Goal: Task Accomplishment & Management: Manage account settings

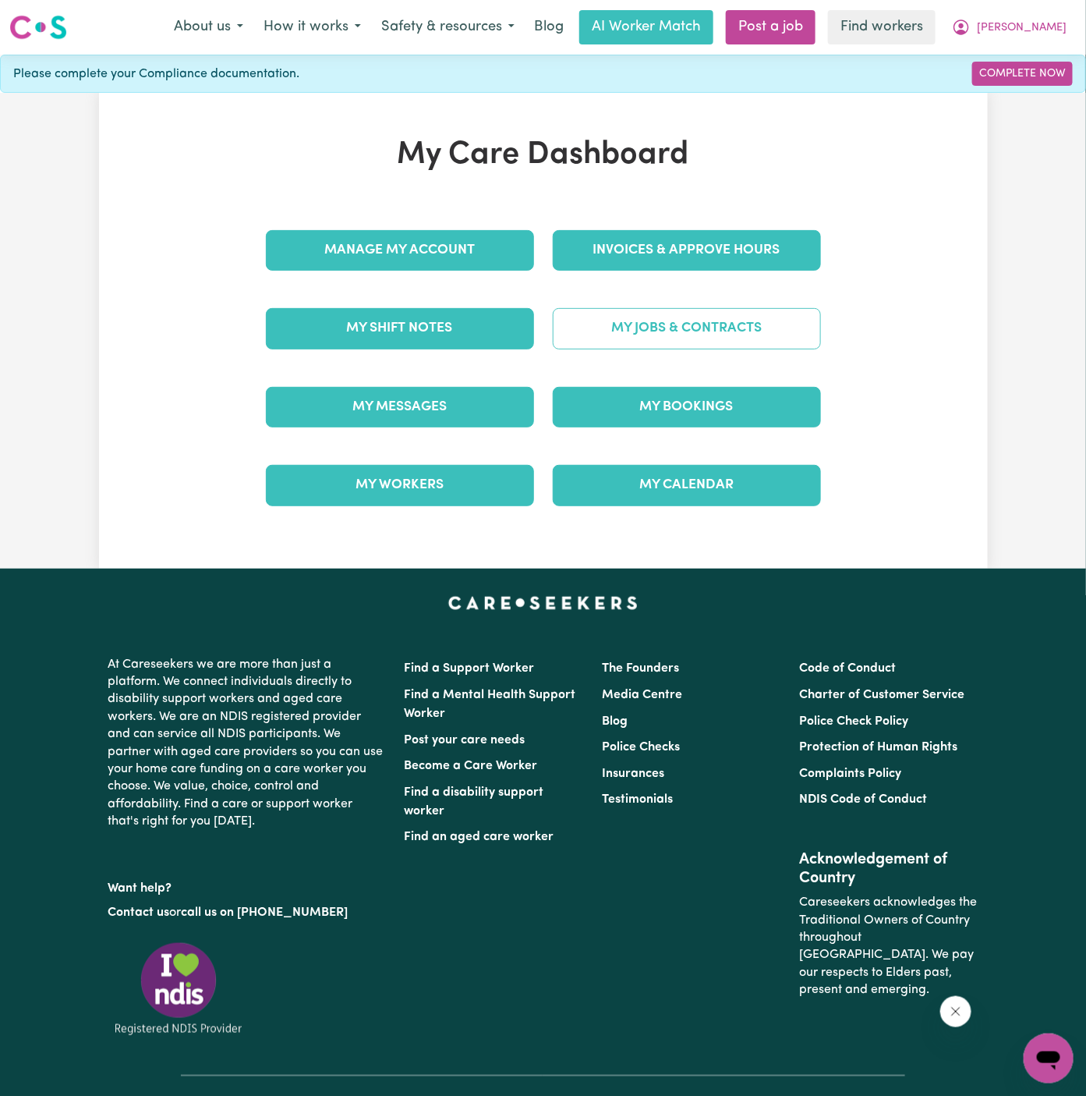
click at [728, 328] on link "My Jobs & Contracts" at bounding box center [687, 328] width 268 height 41
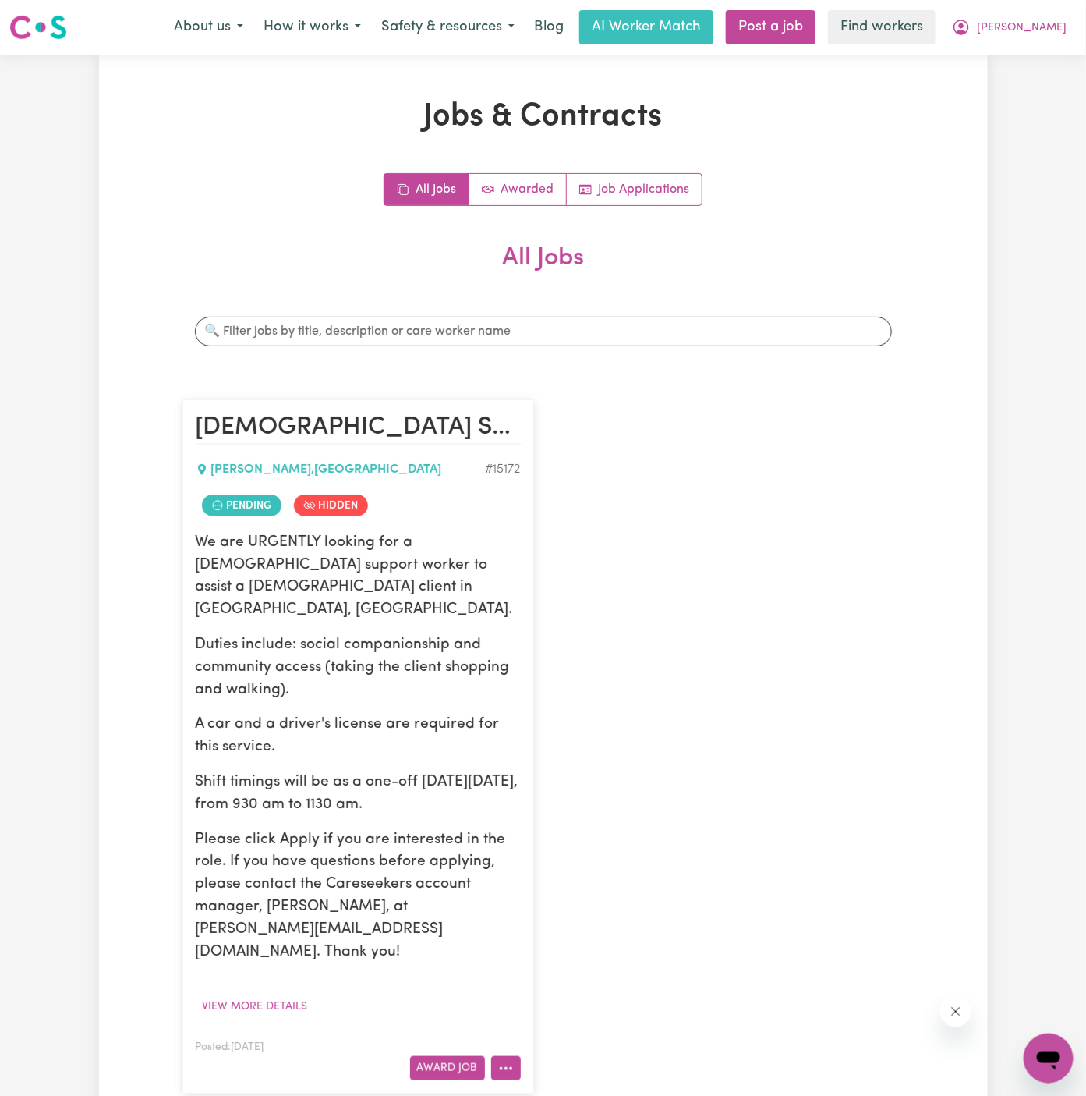
click at [510, 1056] on button "More options" at bounding box center [506, 1068] width 30 height 24
click at [555, 861] on link "View/Edit Contract" at bounding box center [567, 876] width 151 height 31
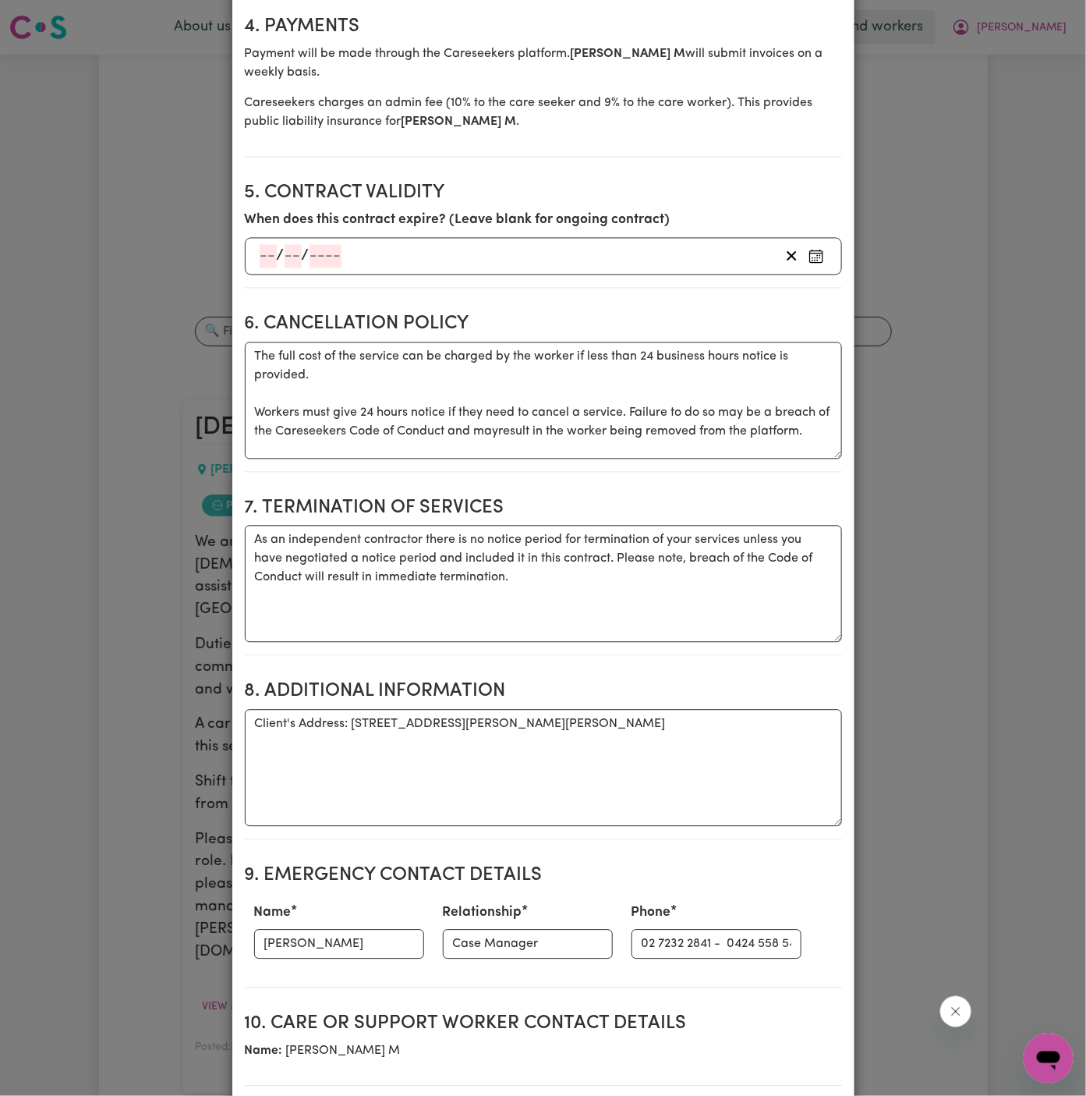
scroll to position [1022, 0]
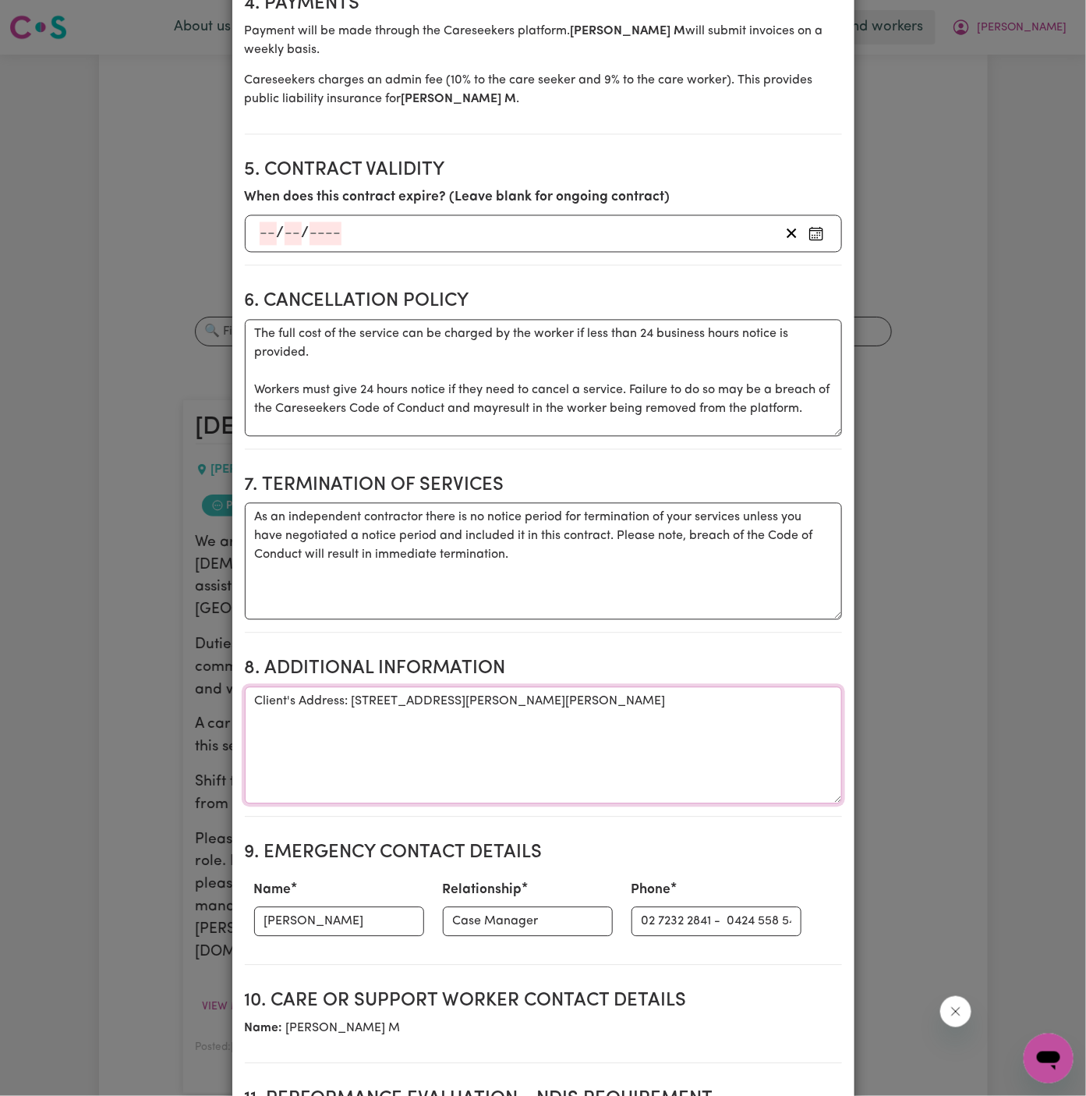
click at [461, 747] on textarea "Client's Address: [STREET_ADDRESS][PERSON_NAME][PERSON_NAME]" at bounding box center [543, 745] width 597 height 117
drag, startPoint x: 602, startPoint y: 917, endPoint x: 943, endPoint y: 920, distance: 340.8
click at [943, 920] on div "View/Update Contract Select a contract to view Select a care worker to view [DE…" at bounding box center [543, 548] width 1086 height 1096
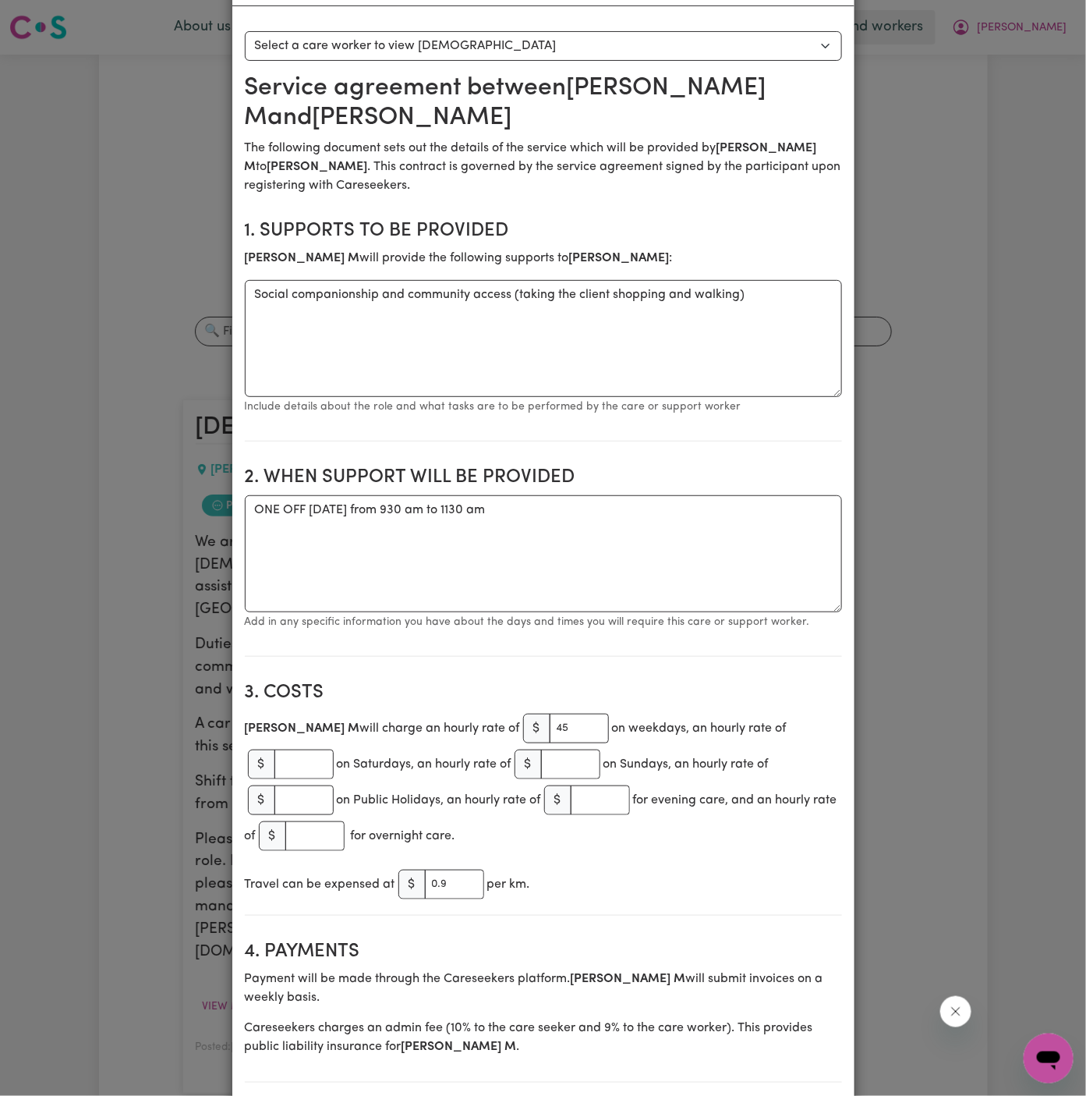
scroll to position [0, 0]
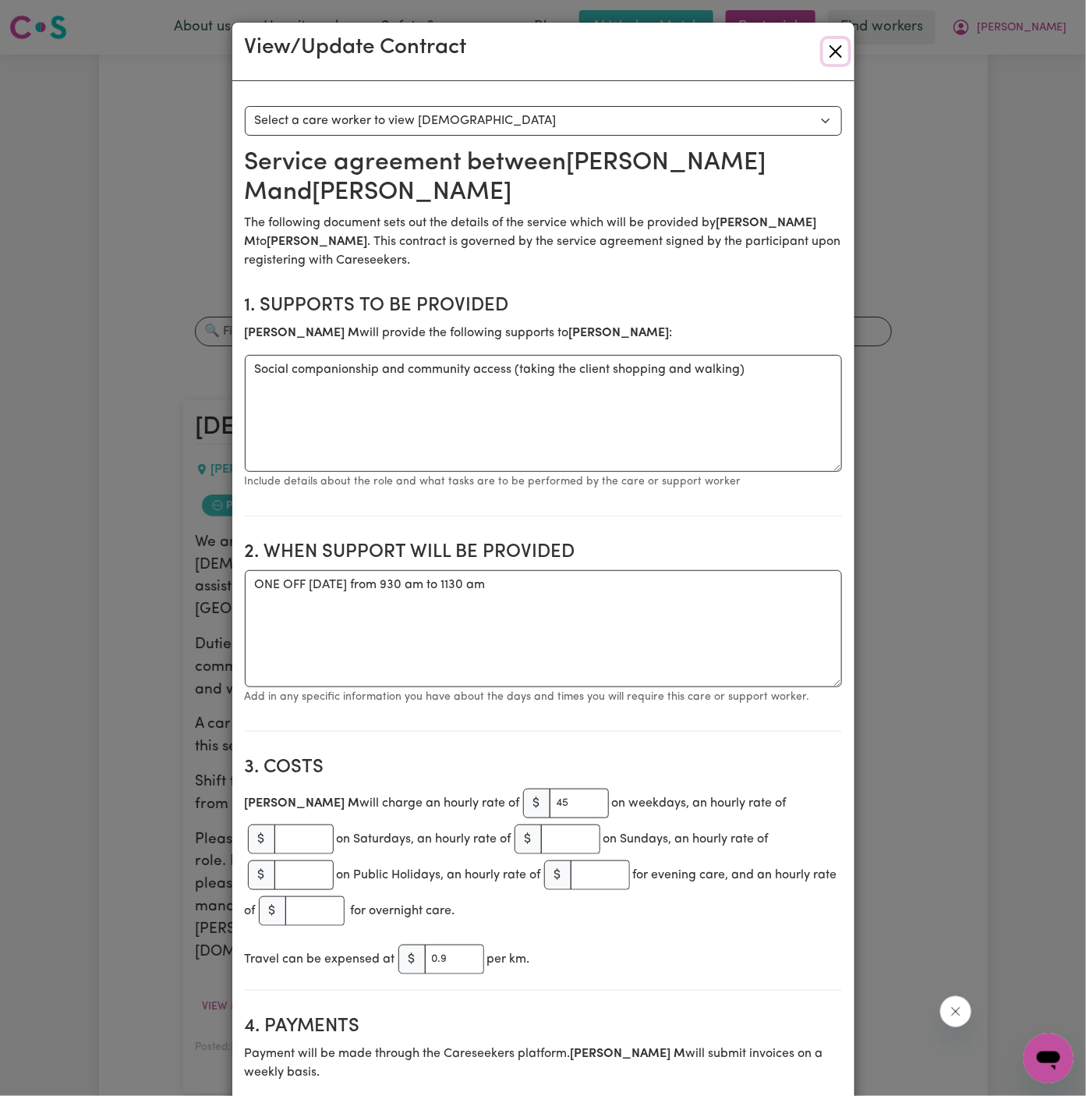
click at [840, 52] on button "Close" at bounding box center [836, 51] width 25 height 25
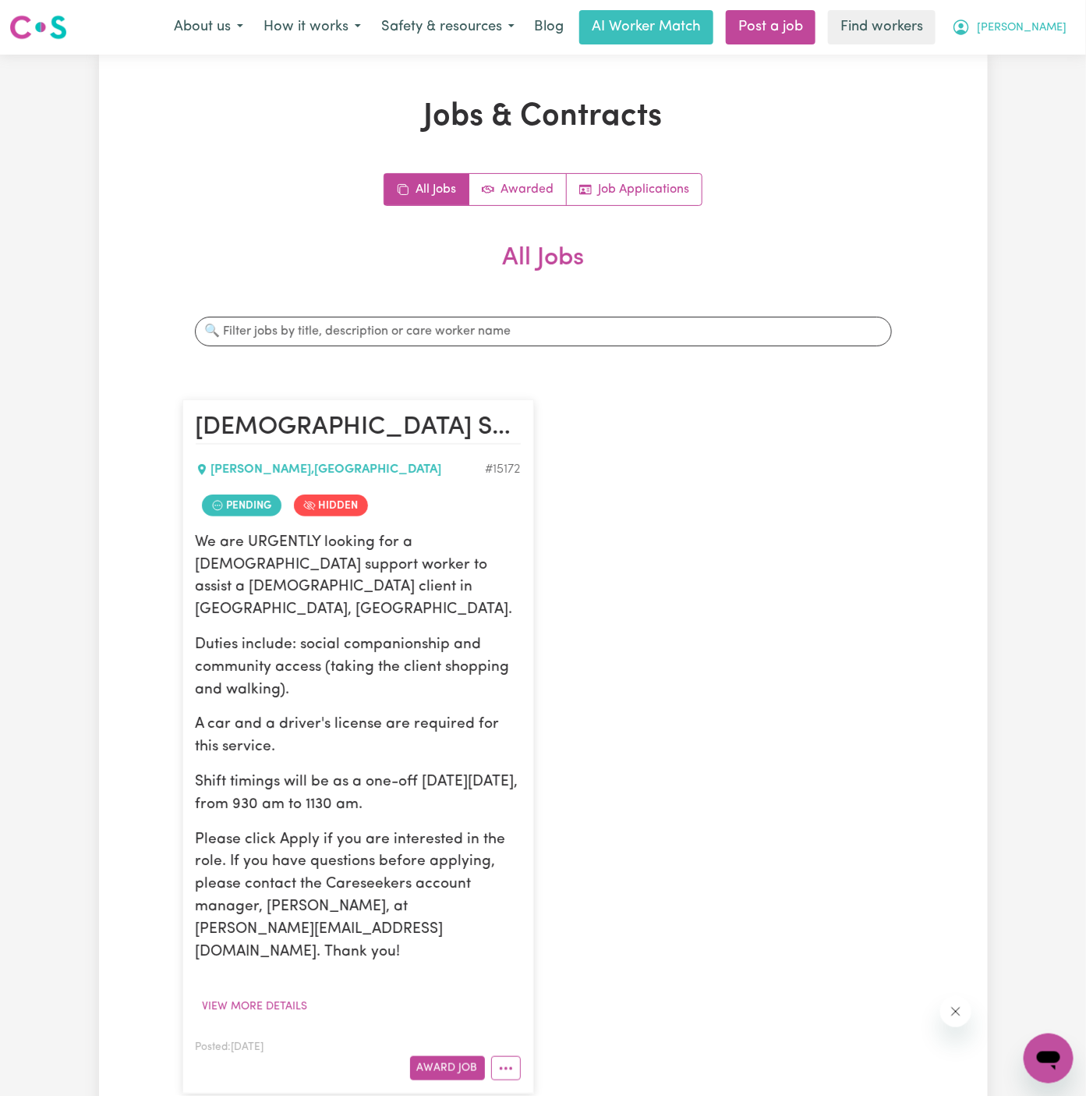
click at [1054, 34] on span "[PERSON_NAME]" at bounding box center [1022, 27] width 90 height 17
click at [1054, 87] on link "Logout" at bounding box center [1014, 90] width 123 height 30
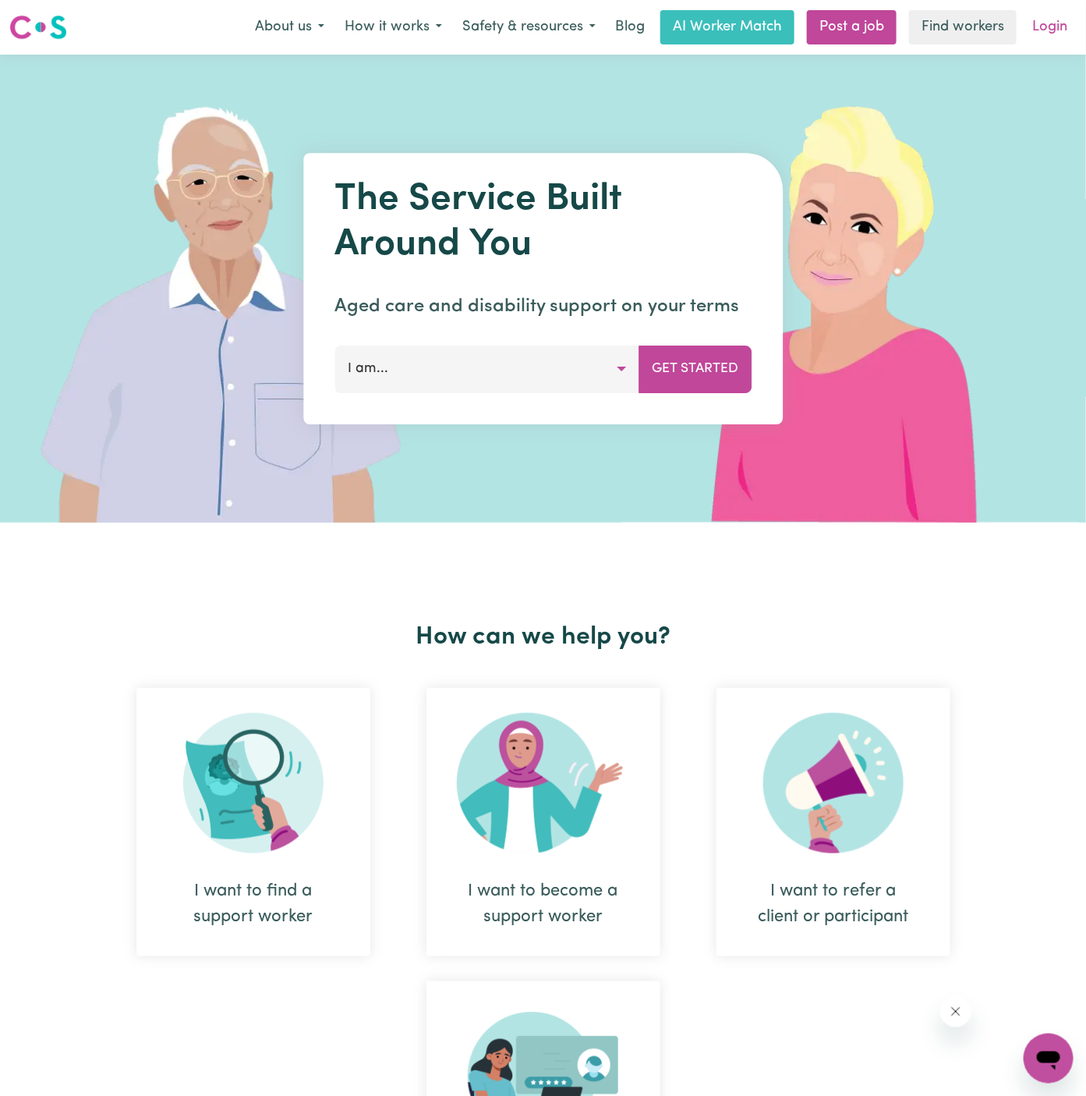
click at [1059, 36] on link "Login" at bounding box center [1050, 27] width 54 height 34
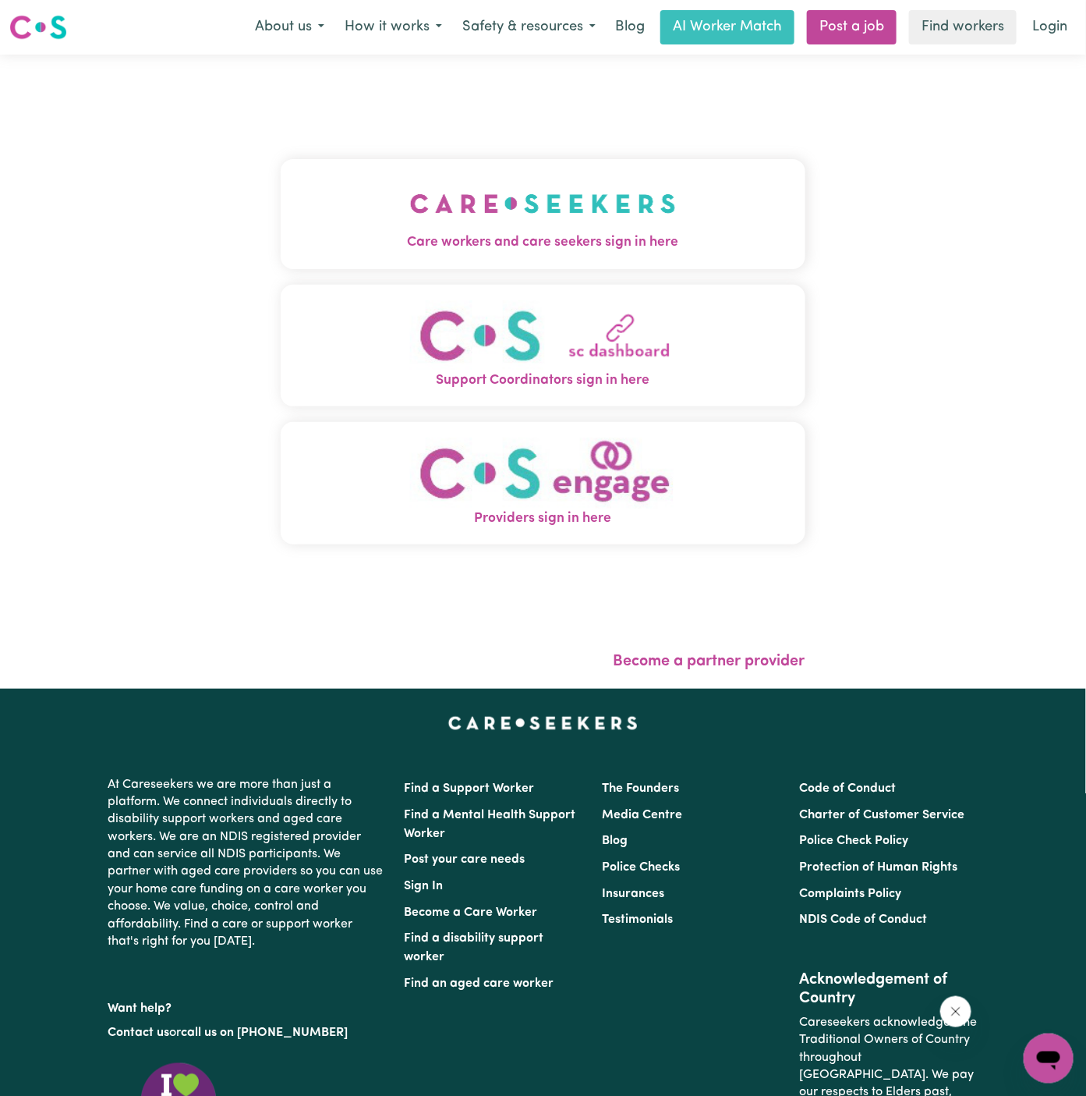
click at [410, 217] on img "Care workers and care seekers sign in here" at bounding box center [543, 204] width 266 height 58
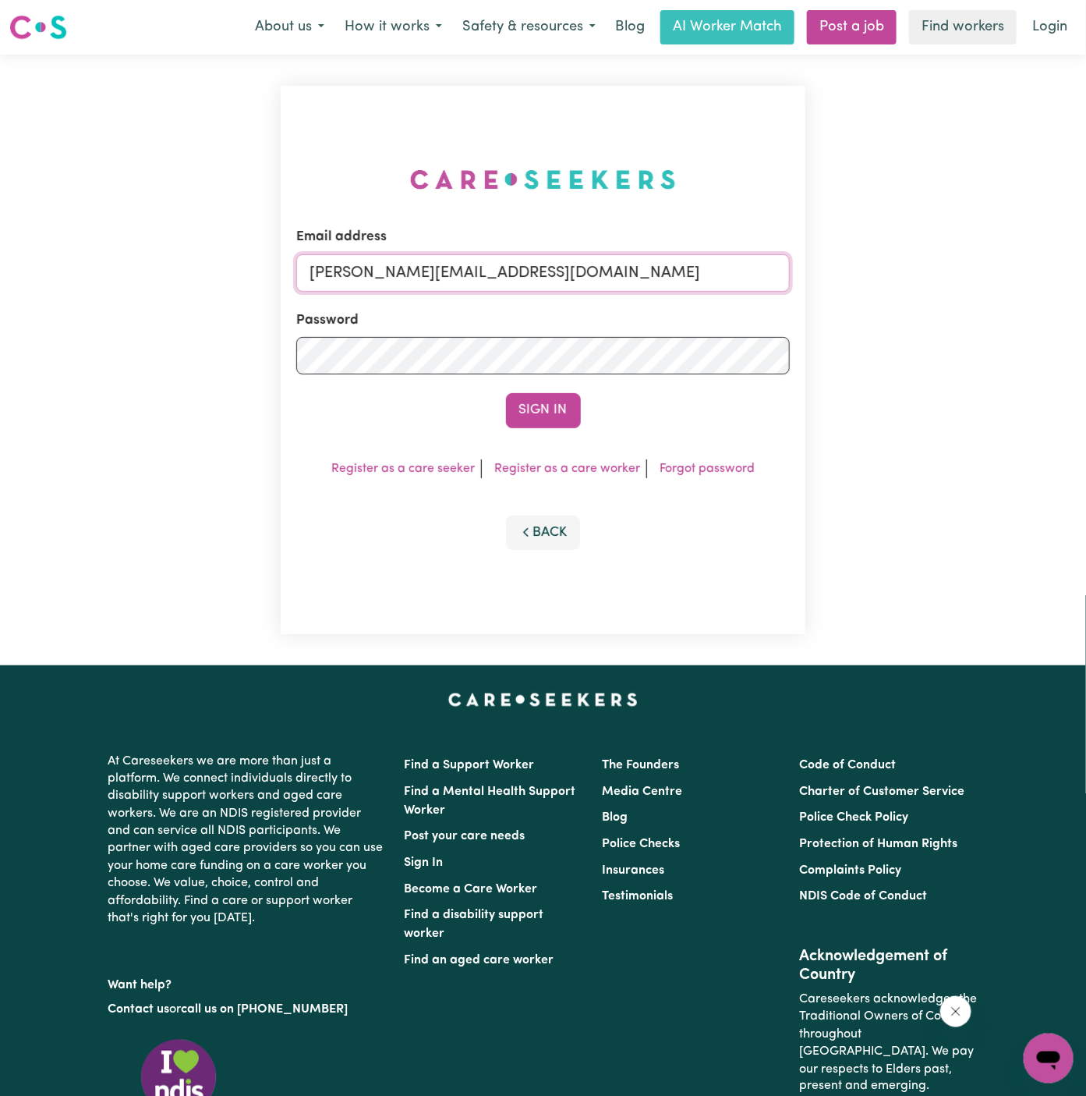
click at [570, 274] on input "[PERSON_NAME][EMAIL_ADDRESS][DOMAIN_NAME]" at bounding box center [543, 272] width 494 height 37
drag, startPoint x: 391, startPoint y: 271, endPoint x: 987, endPoint y: 305, distance: 597.6
click at [987, 305] on div "Email address [EMAIL_ADDRESS][DOMAIN_NAME] Password Sign In Register as a care …" at bounding box center [543, 360] width 1086 height 611
type input "[EMAIL_ADDRESS][DOMAIN_NAME]"
click at [533, 432] on div "Email address [EMAIL_ADDRESS][DOMAIN_NAME] Password Sign In Register as a care …" at bounding box center [543, 360] width 525 height 548
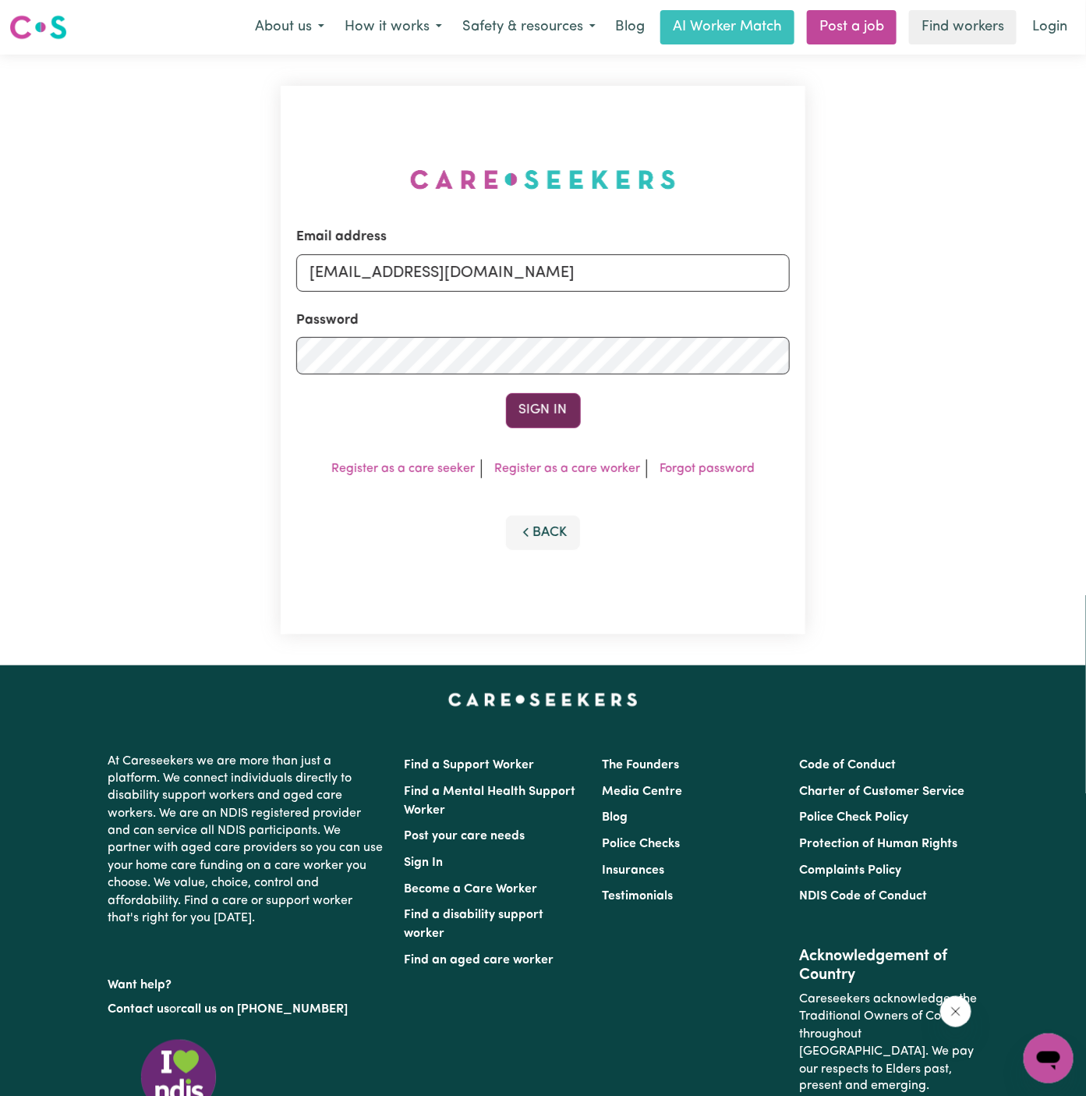
click at [555, 414] on button "Sign In" at bounding box center [543, 410] width 75 height 34
